Goal: Information Seeking & Learning: Compare options

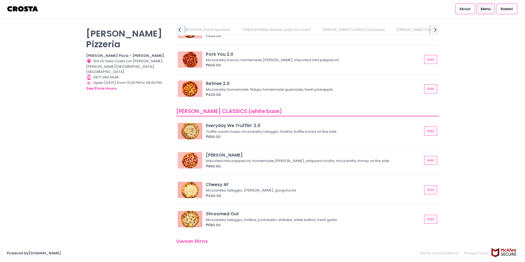
scroll to position [262, 0]
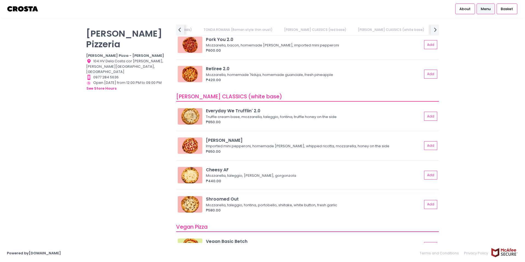
click at [262, 204] on div "Mozzarella, taleggio, fontina, portobello, shiitake, white button, fresh garlic" at bounding box center [313, 205] width 215 height 5
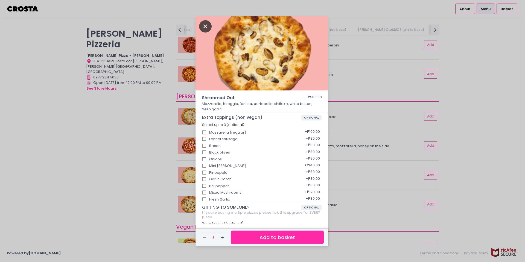
click at [201, 26] on icon "Close" at bounding box center [205, 26] width 13 height 12
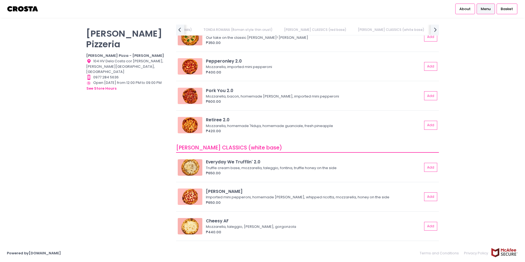
scroll to position [197, 0]
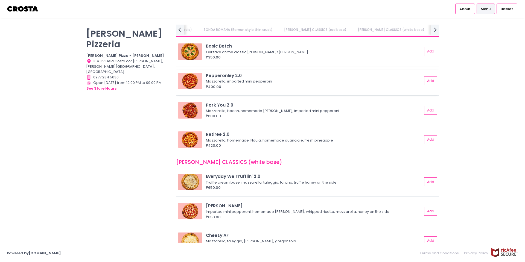
click at [240, 90] on div "Pepperonley 2.0 Mozzarella, imported mini pepperoni ₱400.00 Add" at bounding box center [307, 83] width 263 height 26
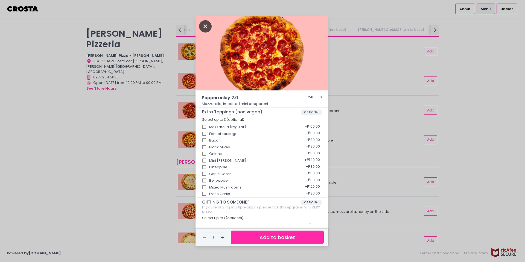
click at [207, 25] on icon "Close" at bounding box center [205, 26] width 13 height 12
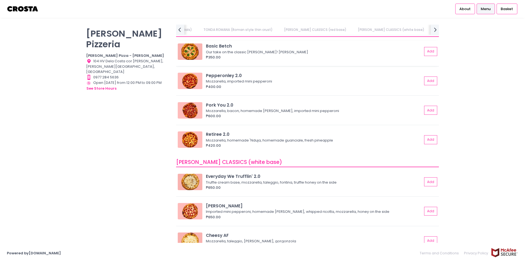
click at [252, 52] on div "Our take on the classic [PERSON_NAME]! [PERSON_NAME]" at bounding box center [313, 51] width 215 height 5
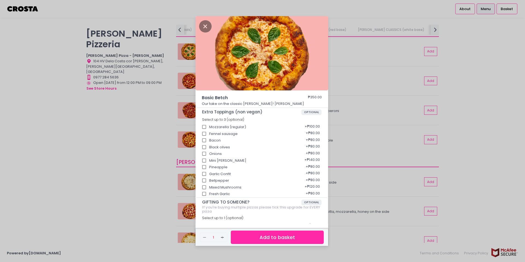
click at [209, 21] on img at bounding box center [261, 53] width 133 height 74
click at [206, 24] on icon "Close" at bounding box center [205, 26] width 13 height 12
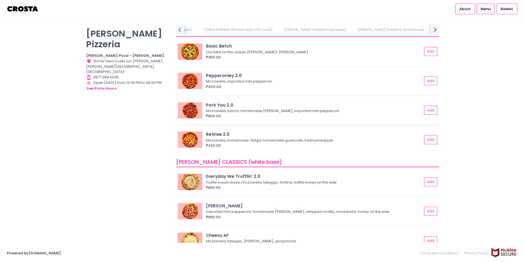
click at [257, 120] on div "Pork You 2.0 Mozzarella, bacon, homemade [PERSON_NAME], imported mini pepperoni…" at bounding box center [307, 112] width 263 height 26
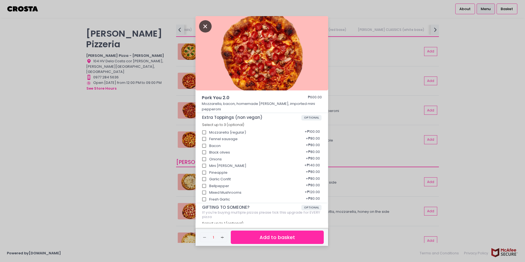
click at [205, 27] on icon "Close" at bounding box center [205, 26] width 13 height 12
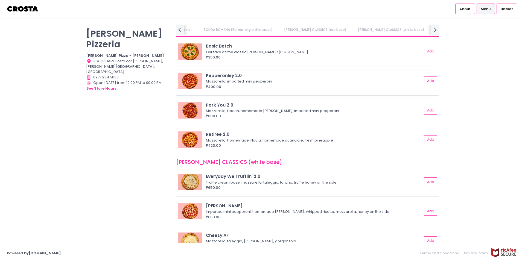
click at [252, 91] on div "Pepperonley 2.0 Mozzarella, imported mini pepperoni ₱400.00 Add" at bounding box center [307, 83] width 263 height 26
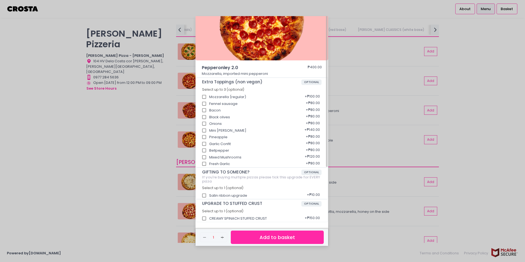
scroll to position [0, 0]
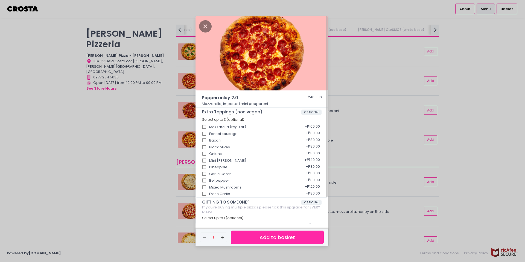
click at [206, 33] on img at bounding box center [261, 53] width 133 height 74
click at [205, 27] on icon "Close" at bounding box center [205, 26] width 13 height 12
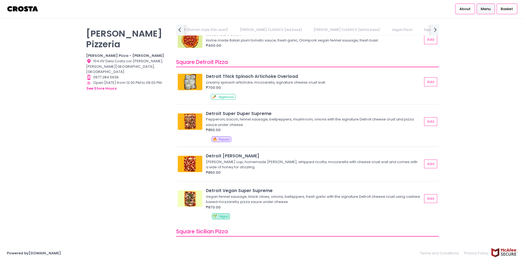
scroll to position [0, 169]
click at [256, 127] on div "Pepperoni, bacon, fennel sausage, bellpeppers, mushroom, onions with the signat…" at bounding box center [313, 122] width 215 height 11
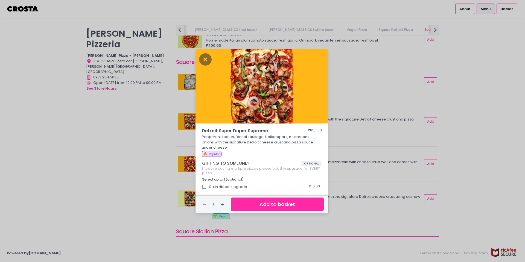
click at [212, 59] on img at bounding box center [261, 86] width 133 height 74
click at [205, 57] on icon "Close" at bounding box center [205, 59] width 13 height 12
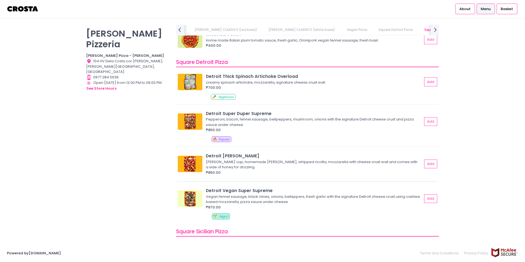
click at [262, 171] on div "₱850.00" at bounding box center [314, 172] width 216 height 5
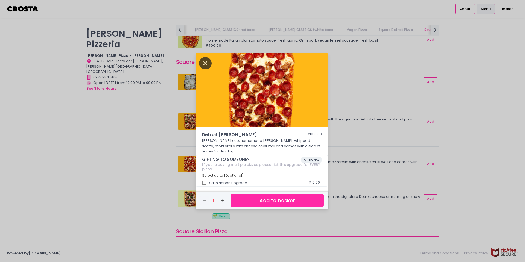
click at [203, 64] on icon "Close" at bounding box center [205, 63] width 13 height 12
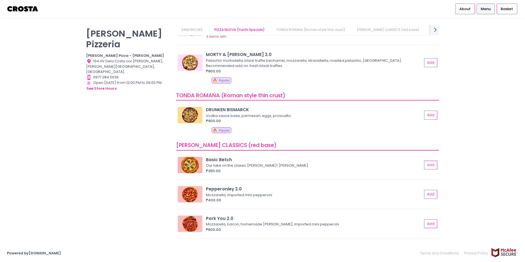
scroll to position [98, 0]
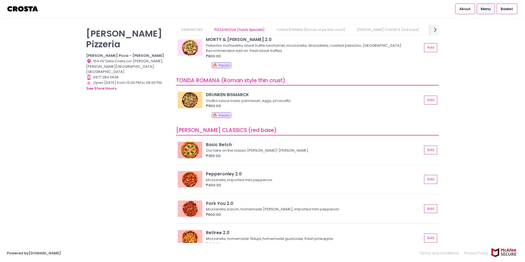
click at [241, 204] on div "Pork You 2.0" at bounding box center [314, 203] width 216 height 6
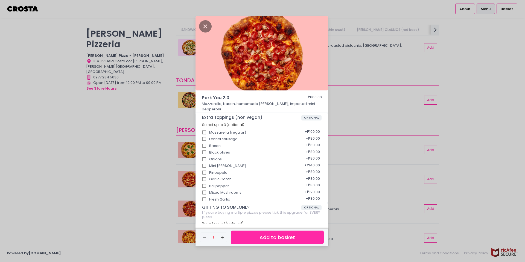
click at [142, 158] on div "Pork You 2.0 ₱600.00 Mozzarella, bacon, homemade [PERSON_NAME], imported mini p…" at bounding box center [262, 131] width 525 height 262
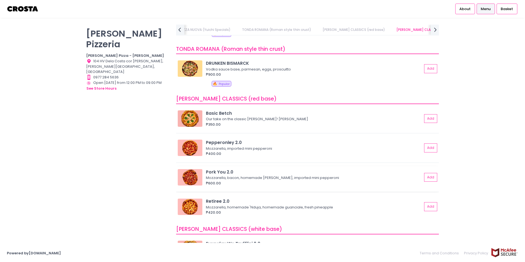
scroll to position [164, 0]
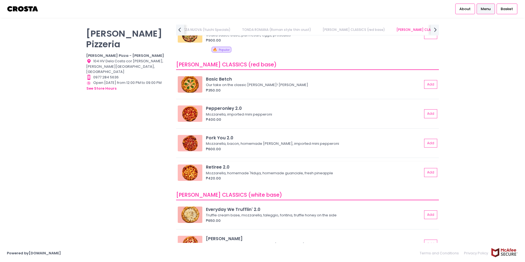
click at [263, 168] on div "Retiree 2.0" at bounding box center [314, 167] width 216 height 6
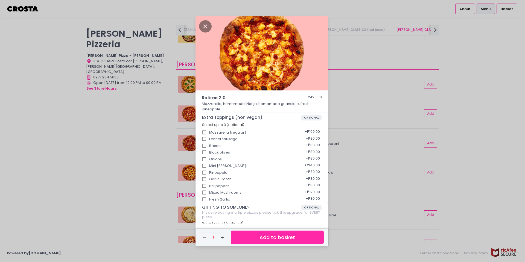
click at [139, 114] on div "Retiree 2.0 ₱420.00 Mozzarella, homemade 'Nduja, homemade guanciale, fresh pine…" at bounding box center [262, 131] width 525 height 262
